Goal: Task Accomplishment & Management: Manage account settings

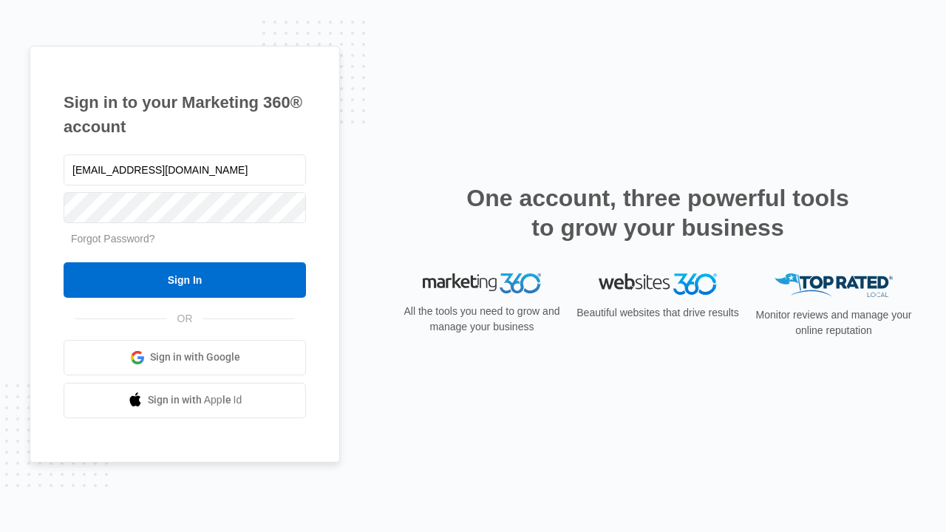
type input "[EMAIL_ADDRESS][DOMAIN_NAME]"
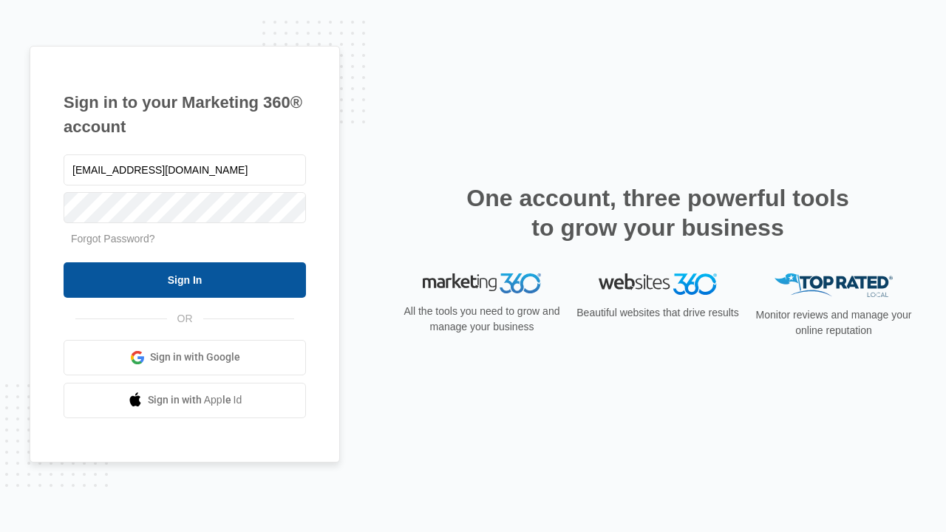
click at [185, 279] on input "Sign In" at bounding box center [185, 279] width 243 height 35
